Goal: Transaction & Acquisition: Purchase product/service

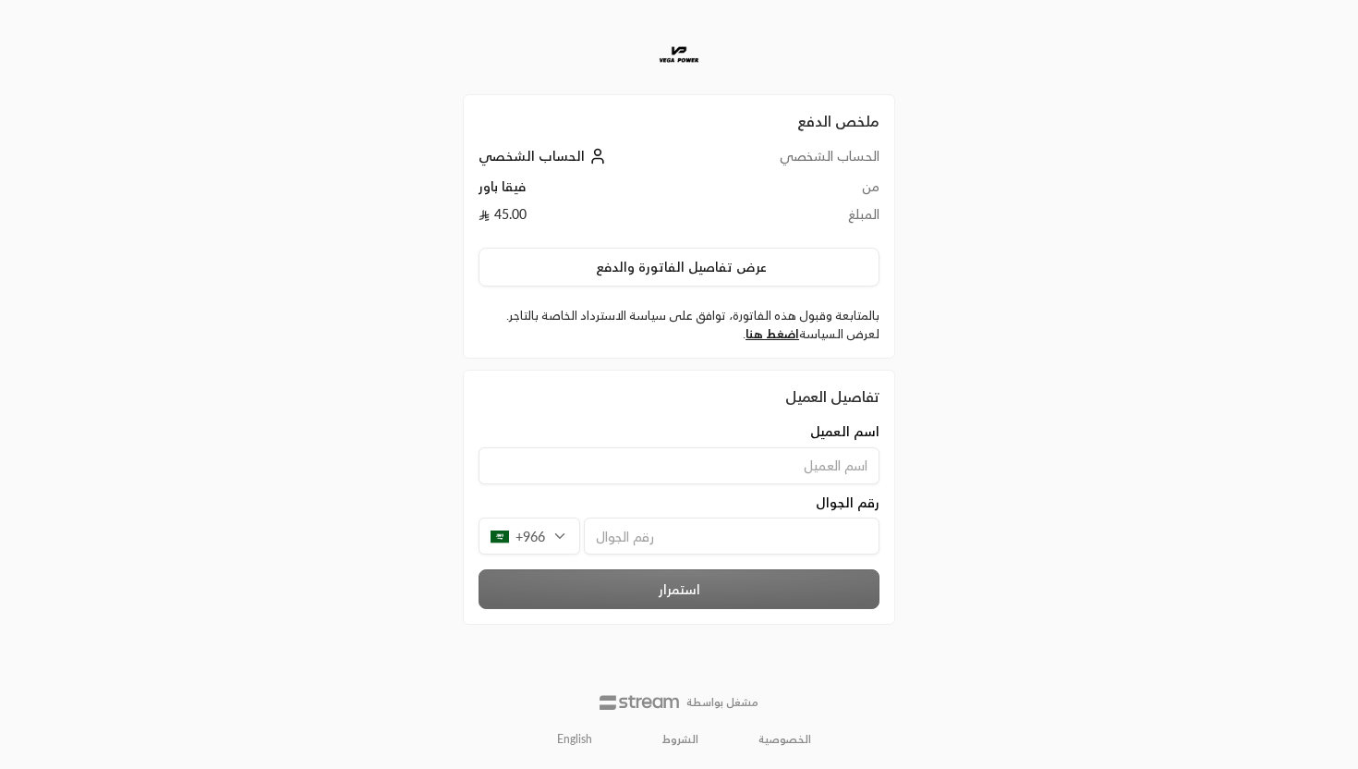
click at [758, 454] on input at bounding box center [679, 465] width 401 height 37
type input "sdsfsfd"
click at [730, 533] on input "tel" at bounding box center [732, 535] width 296 height 37
click at [1036, 204] on div "ملخص الدفع الحساب الشخصي الحساب الشخصي من فيقا باور المبلغ 45.00 عرض تفاصيل الف…" at bounding box center [679, 384] width 1358 height 769
